Goal: Task Accomplishment & Management: Manage account settings

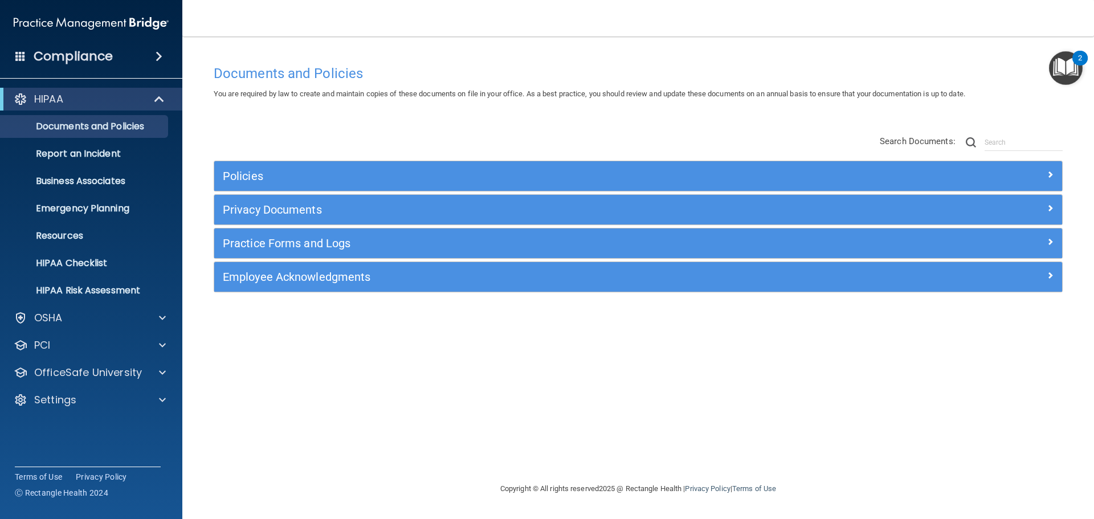
click at [229, 46] on main "Documents and Policies You are required by law to create and maintain copies of…" at bounding box center [638, 277] width 912 height 483
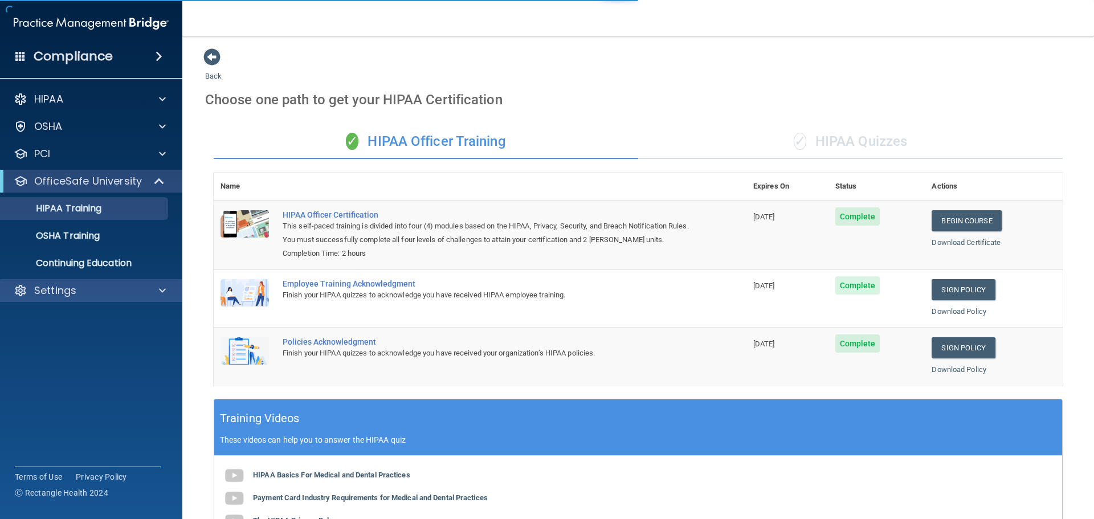
click at [140, 300] on div "Settings" at bounding box center [91, 290] width 183 height 23
click at [163, 296] on span at bounding box center [162, 291] width 7 height 14
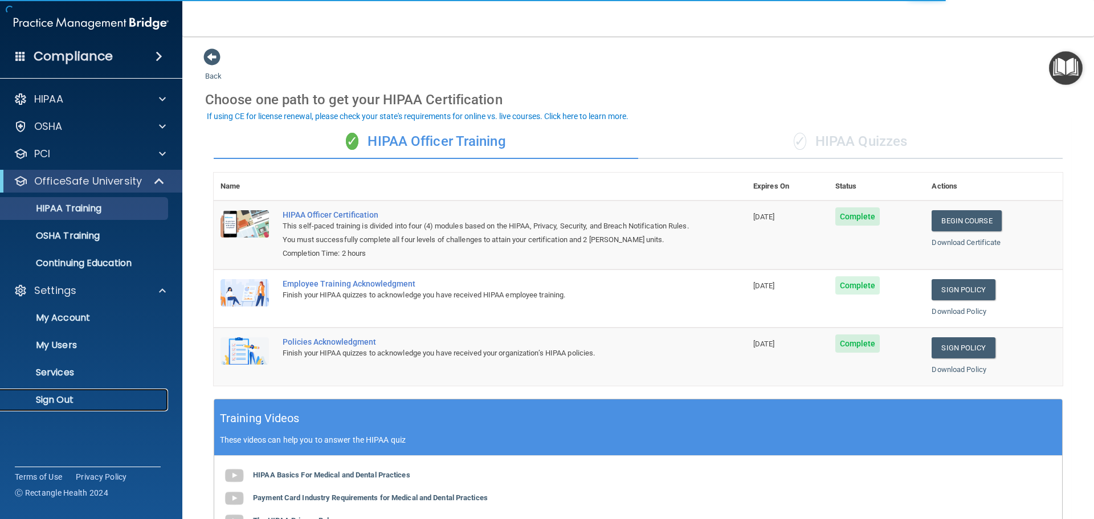
click at [101, 395] on p "Sign Out" at bounding box center [85, 399] width 156 height 11
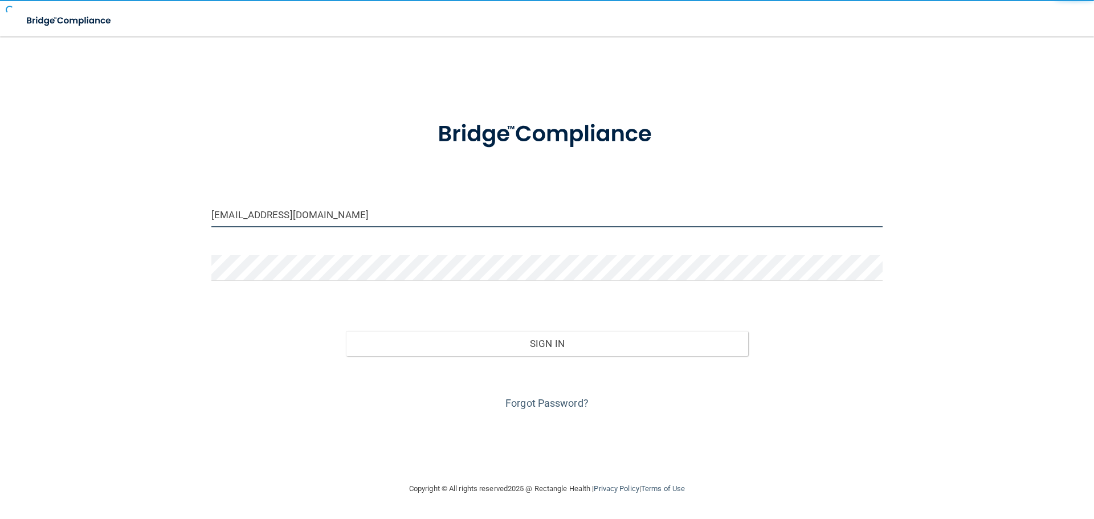
drag, startPoint x: 343, startPoint y: 215, endPoint x: 158, endPoint y: 230, distance: 185.8
click at [158, 230] on div "[EMAIL_ADDRESS][DOMAIN_NAME] Invalid email/password. You don't have permission …" at bounding box center [547, 259] width 1048 height 423
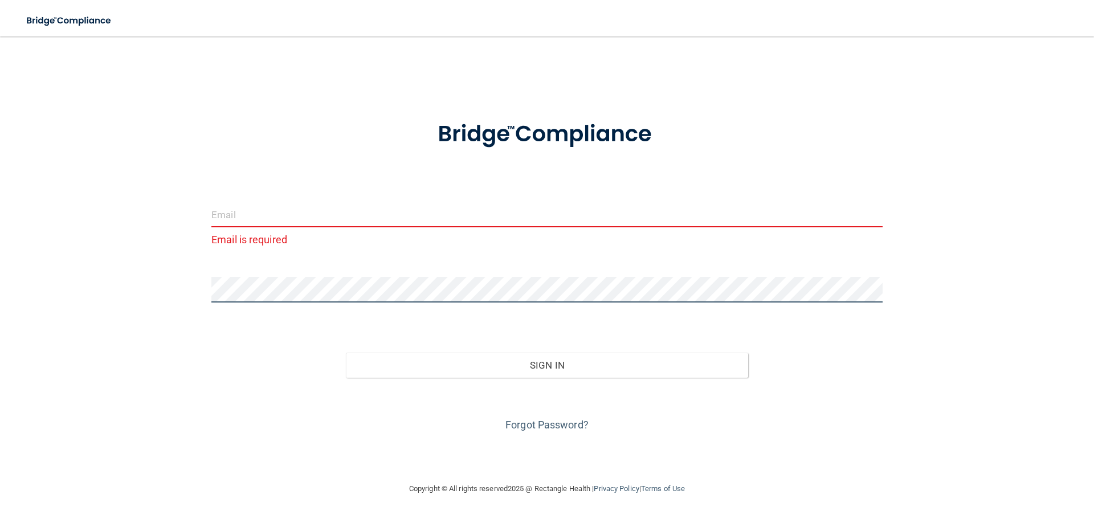
click at [178, 288] on div "Email is required Invalid email/password. You don't have permission to access t…" at bounding box center [547, 259] width 1048 height 423
